Goal: Obtain resource: Download file/media

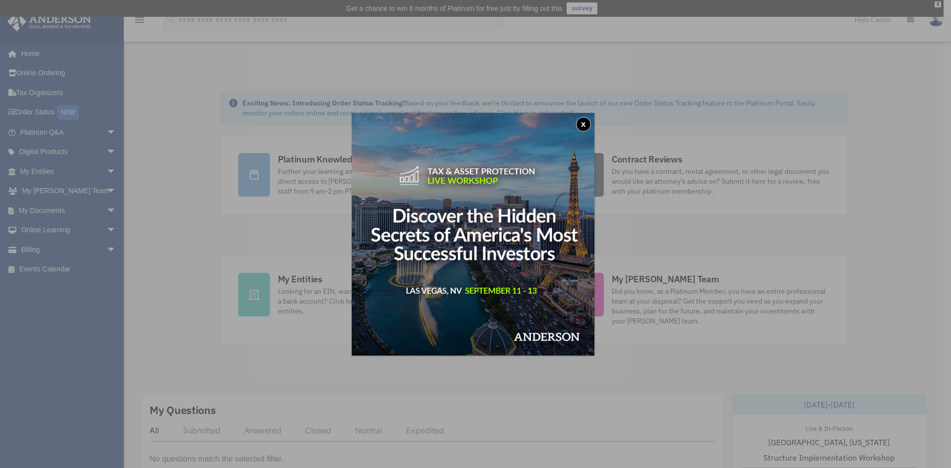
click at [586, 120] on button "x" at bounding box center [583, 124] width 15 height 15
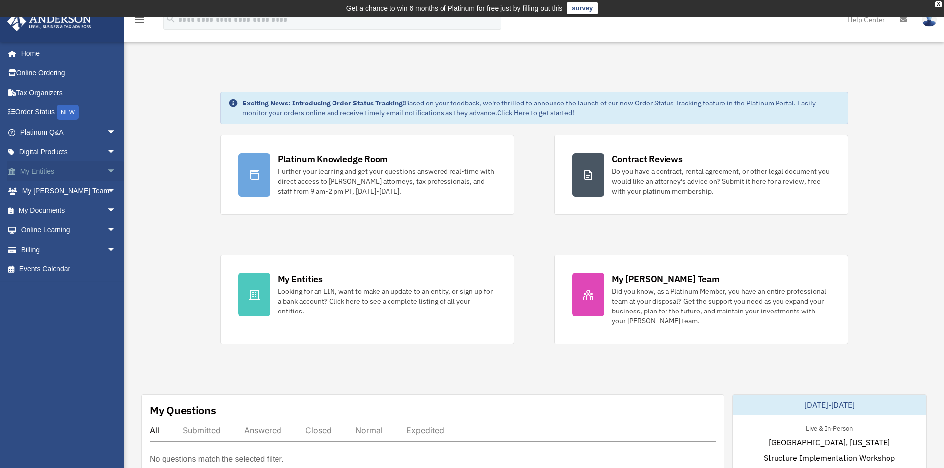
click at [107, 170] on span "arrow_drop_down" at bounding box center [117, 172] width 20 height 20
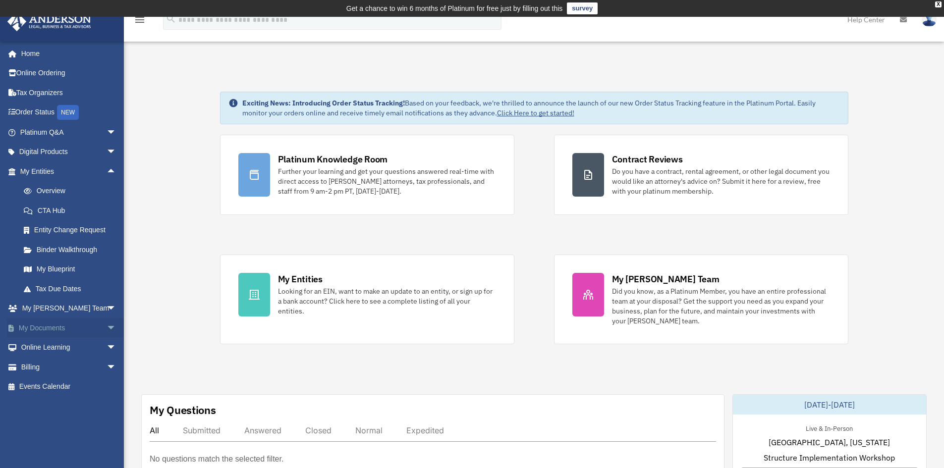
click at [38, 329] on link "My Documents arrow_drop_down" at bounding box center [69, 328] width 124 height 20
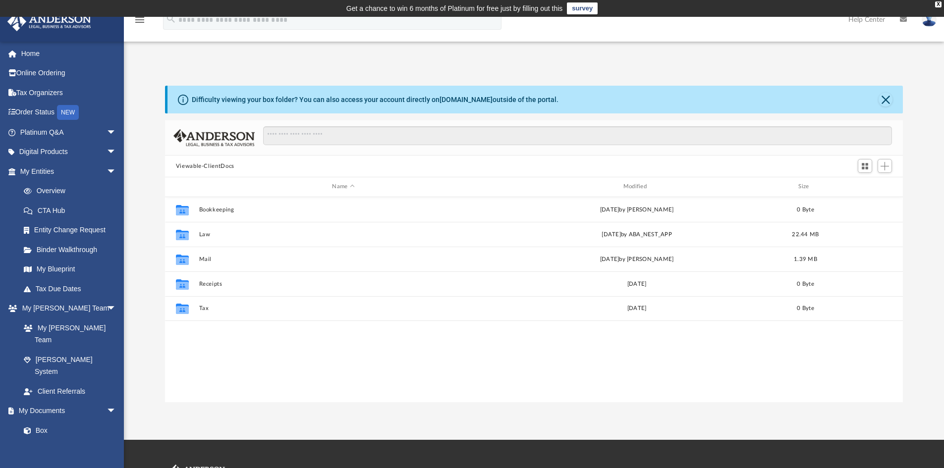
scroll to position [218, 730]
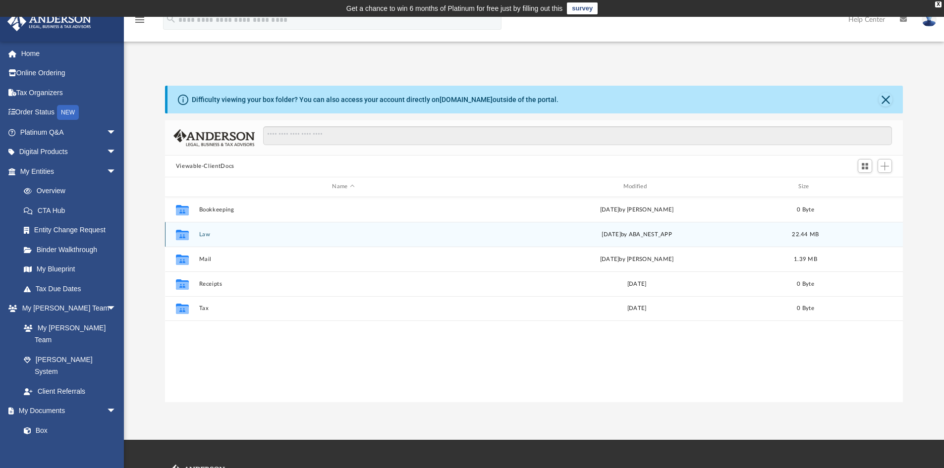
click at [184, 235] on icon "grid" at bounding box center [182, 234] width 13 height 10
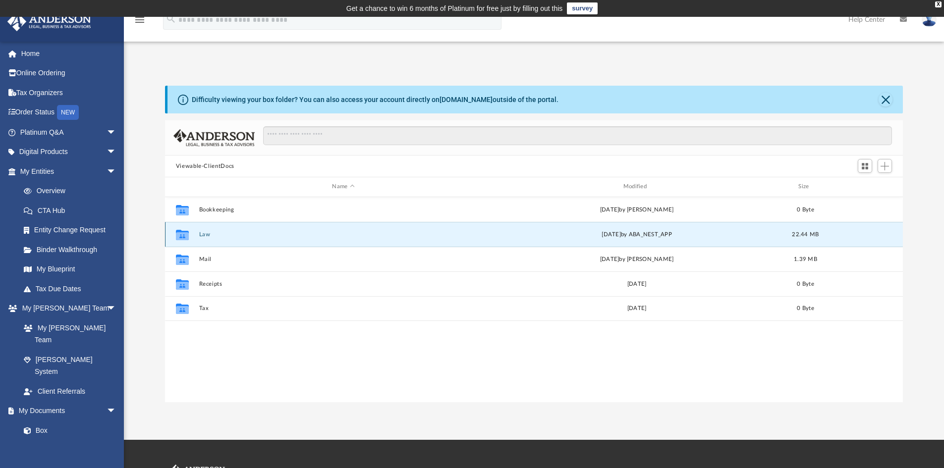
click at [200, 235] on button "Law" at bounding box center [343, 234] width 289 height 6
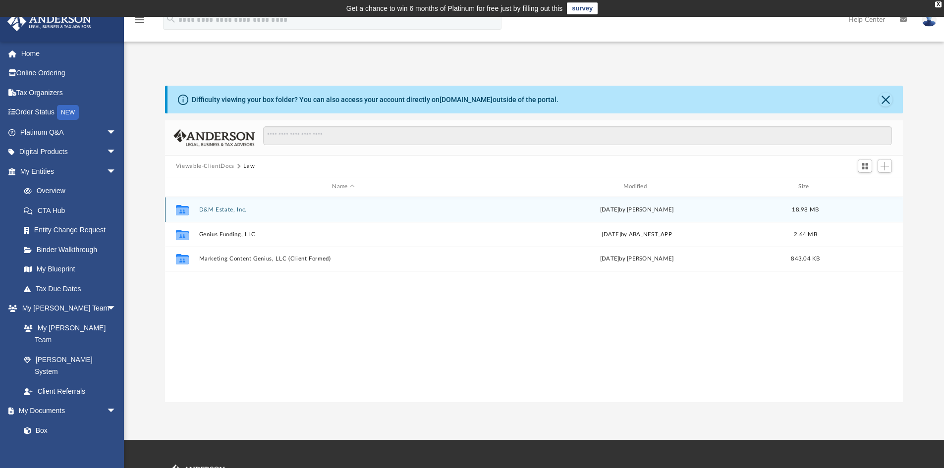
click at [208, 209] on button "D&M Estate, Inc." at bounding box center [343, 210] width 289 height 6
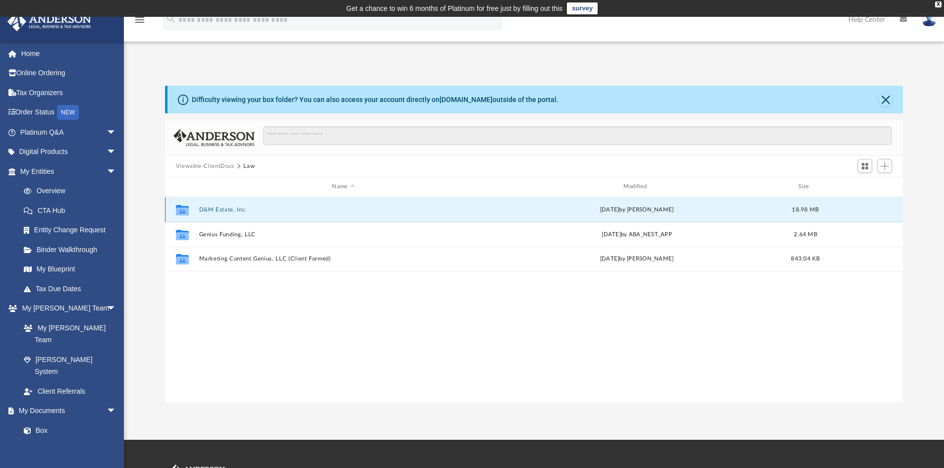
click at [208, 209] on button "D&M Estate, Inc." at bounding box center [343, 210] width 289 height 6
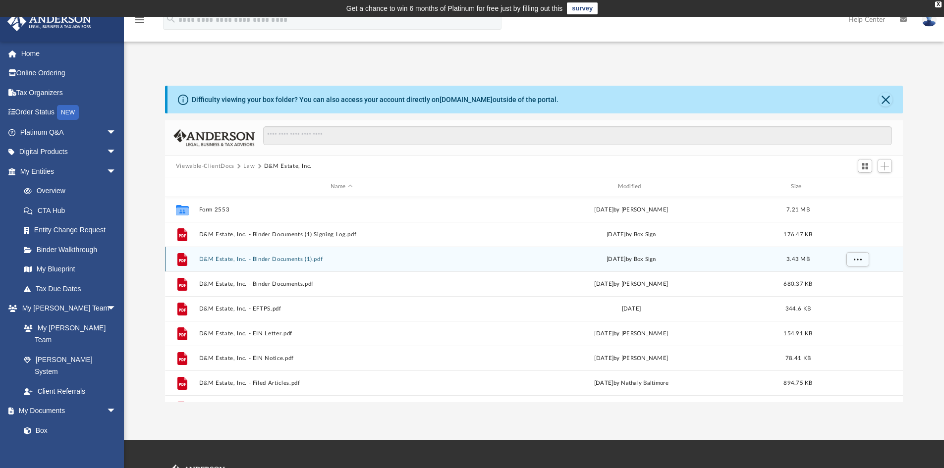
click at [251, 260] on button "D&M Estate, Inc. - Binder Documents (1).pdf" at bounding box center [341, 259] width 285 height 6
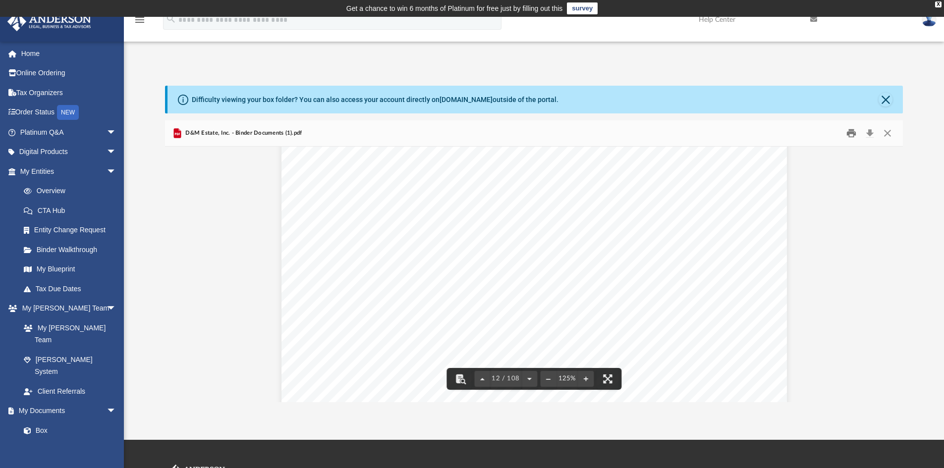
click at [851, 133] on button "Print" at bounding box center [851, 133] width 20 height 15
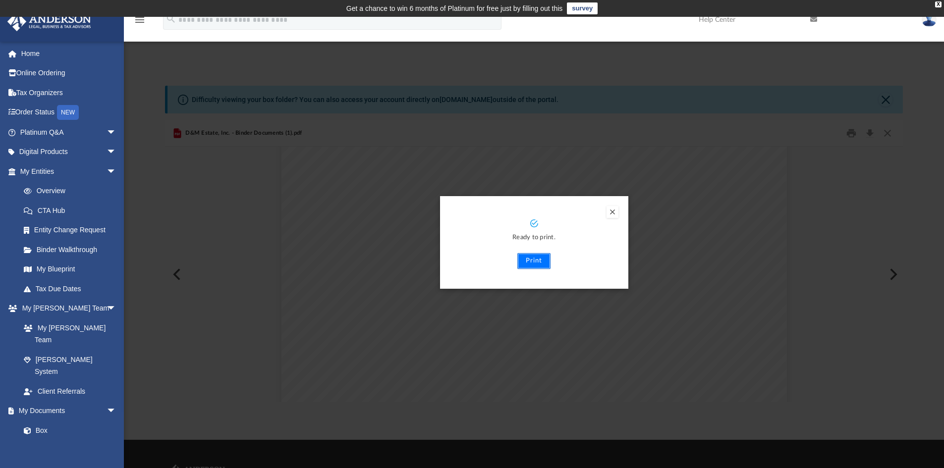
click at [537, 263] on button "Print" at bounding box center [533, 261] width 33 height 16
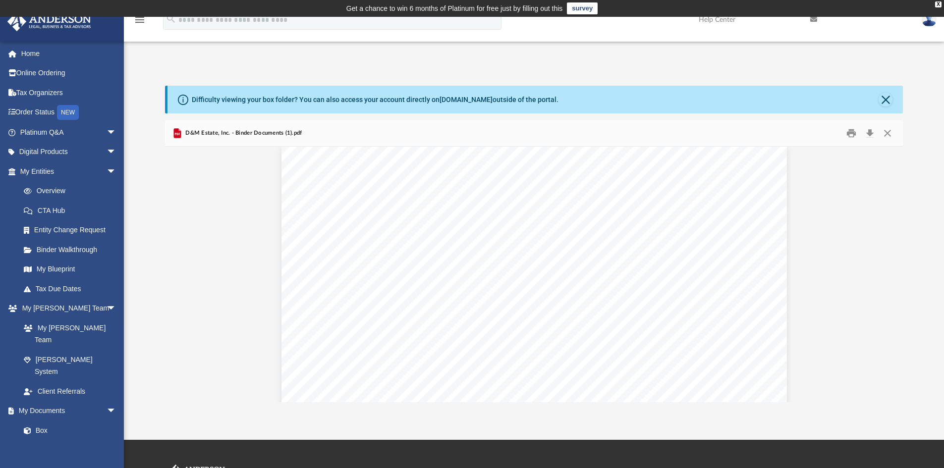
scroll to position [10801, 0]
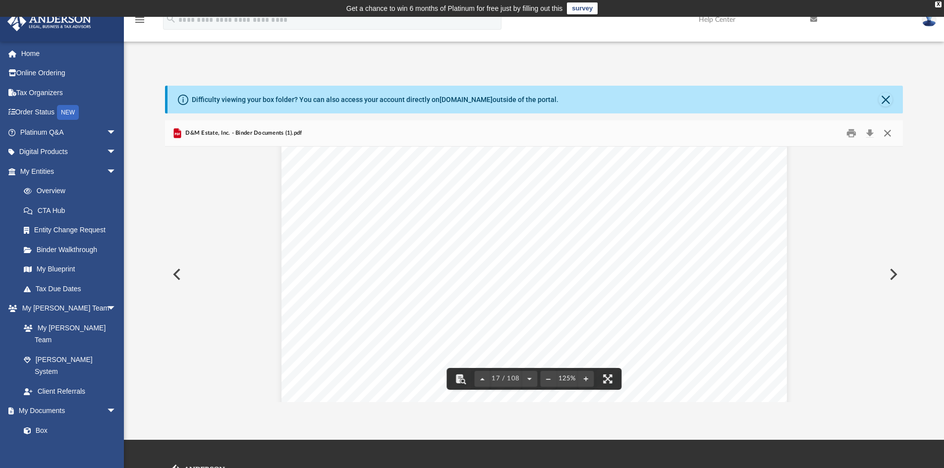
click at [885, 133] on button "Close" at bounding box center [887, 133] width 18 height 15
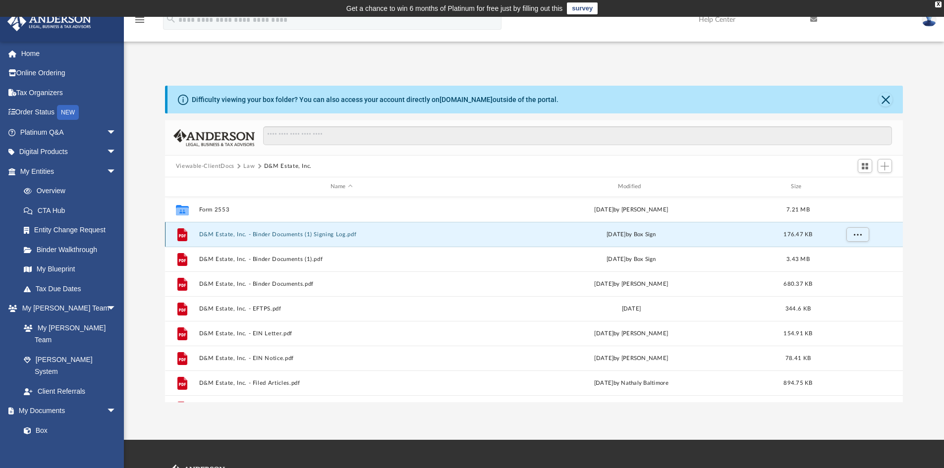
click at [272, 232] on button "D&M Estate, Inc. - Binder Documents (1) Signing Log.pdf" at bounding box center [341, 234] width 285 height 6
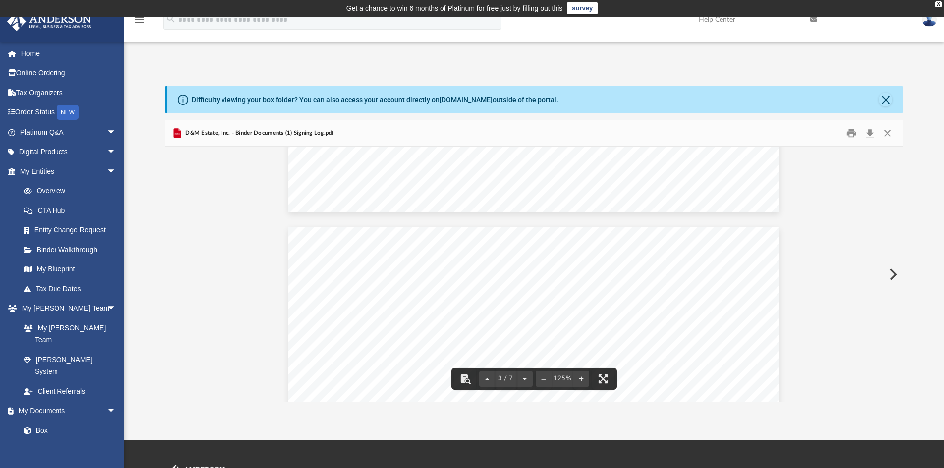
scroll to position [1437, 0]
click at [888, 131] on button "Close" at bounding box center [887, 133] width 18 height 15
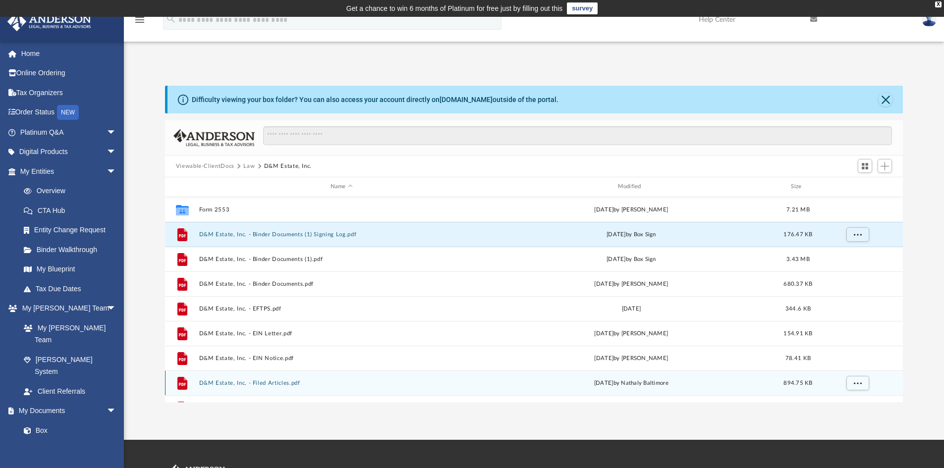
click at [262, 384] on button "D&M Estate, Inc. - Filed Articles.pdf" at bounding box center [341, 383] width 285 height 6
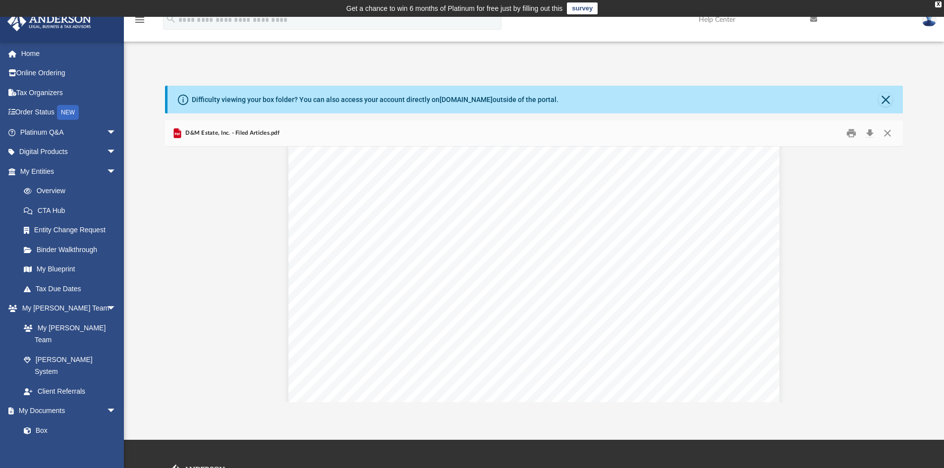
scroll to position [0, 0]
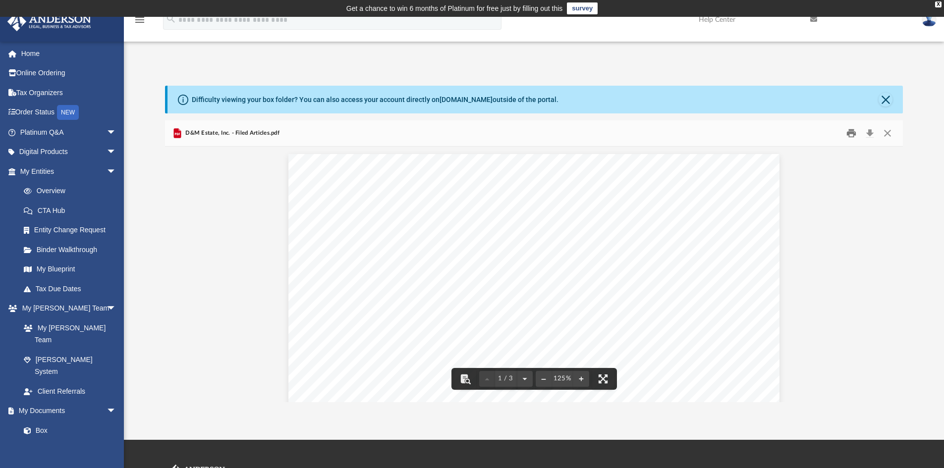
click at [850, 134] on button "Print" at bounding box center [851, 133] width 20 height 15
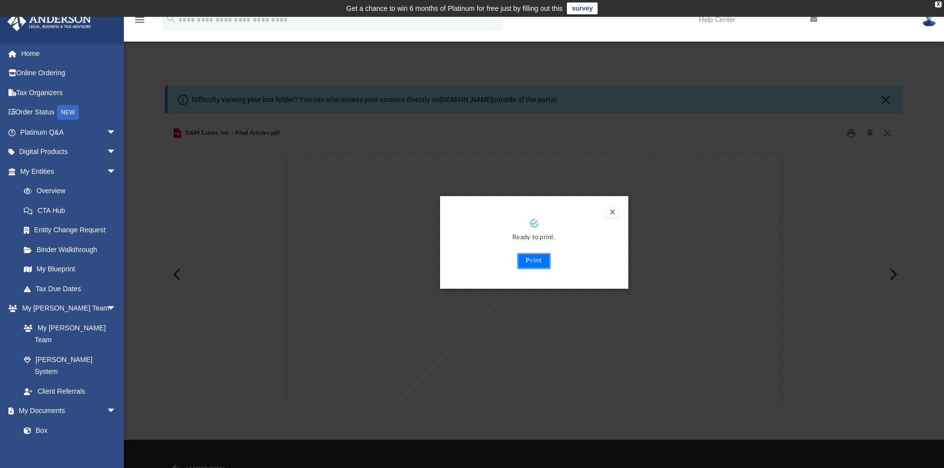
click at [531, 259] on button "Print" at bounding box center [533, 261] width 33 height 16
